Goal: Navigation & Orientation: Find specific page/section

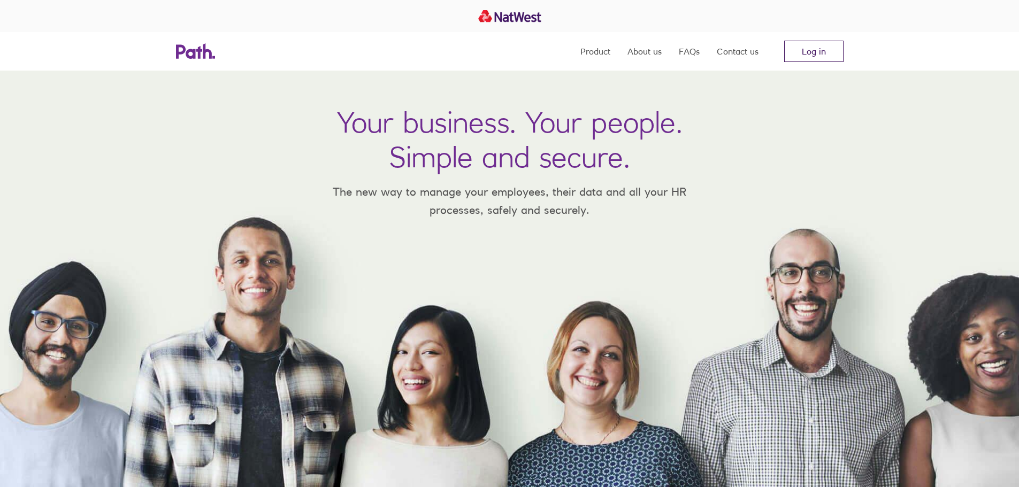
click at [815, 52] on link "Log in" at bounding box center [813, 51] width 59 height 21
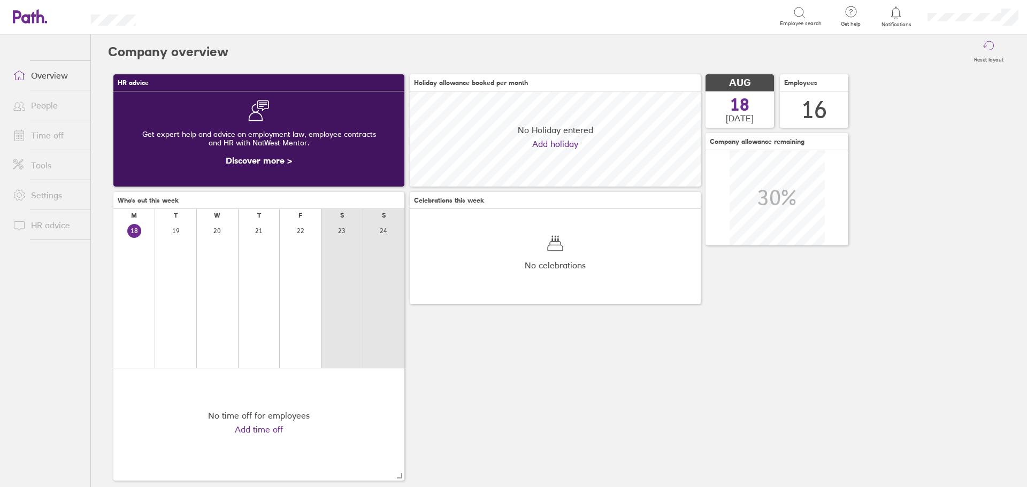
scroll to position [95, 291]
click at [57, 130] on link "Time off" at bounding box center [47, 135] width 86 height 21
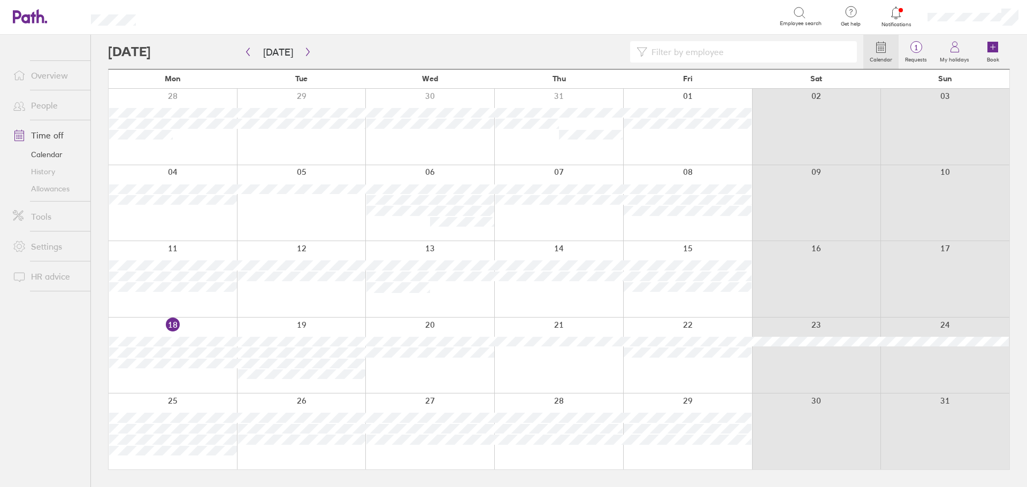
click at [55, 99] on link "People" at bounding box center [47, 105] width 86 height 21
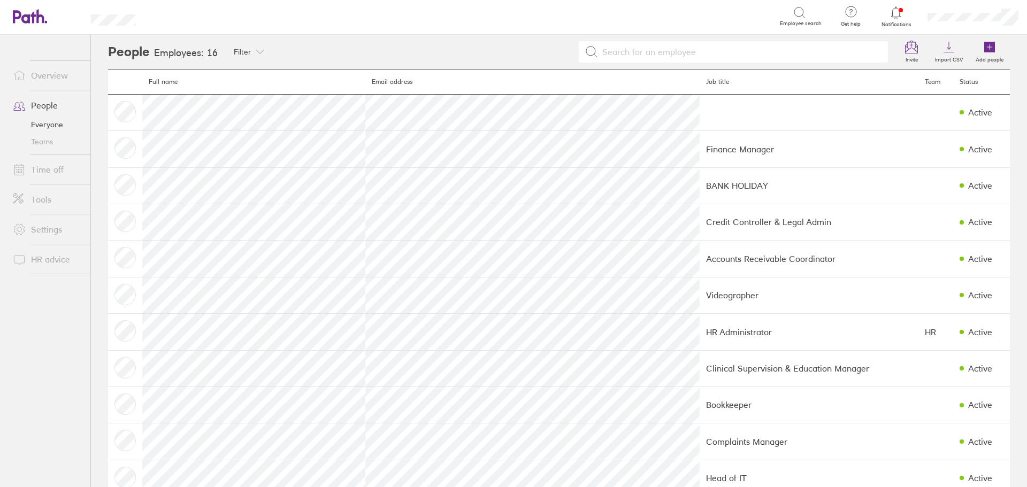
click at [54, 141] on link "Teams" at bounding box center [47, 141] width 86 height 17
